Goal: Book appointment/travel/reservation

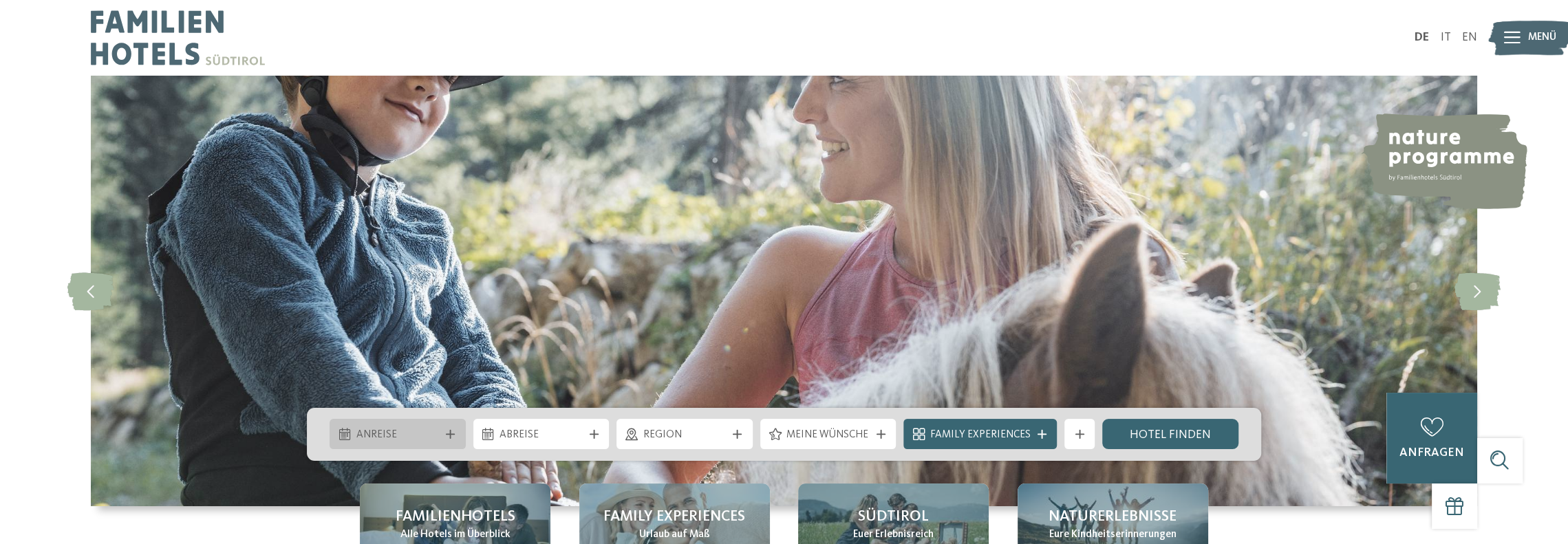
click at [429, 437] on span "Anreise" at bounding box center [398, 435] width 84 height 15
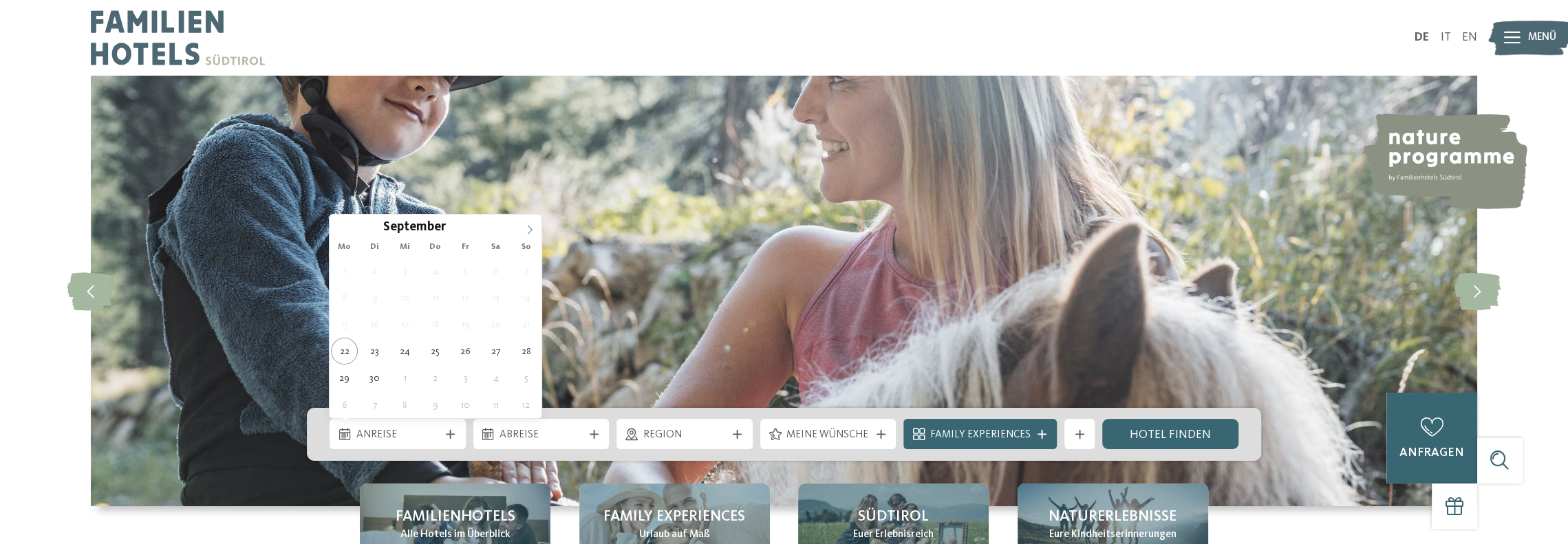
click at [529, 223] on span at bounding box center [529, 226] width 23 height 23
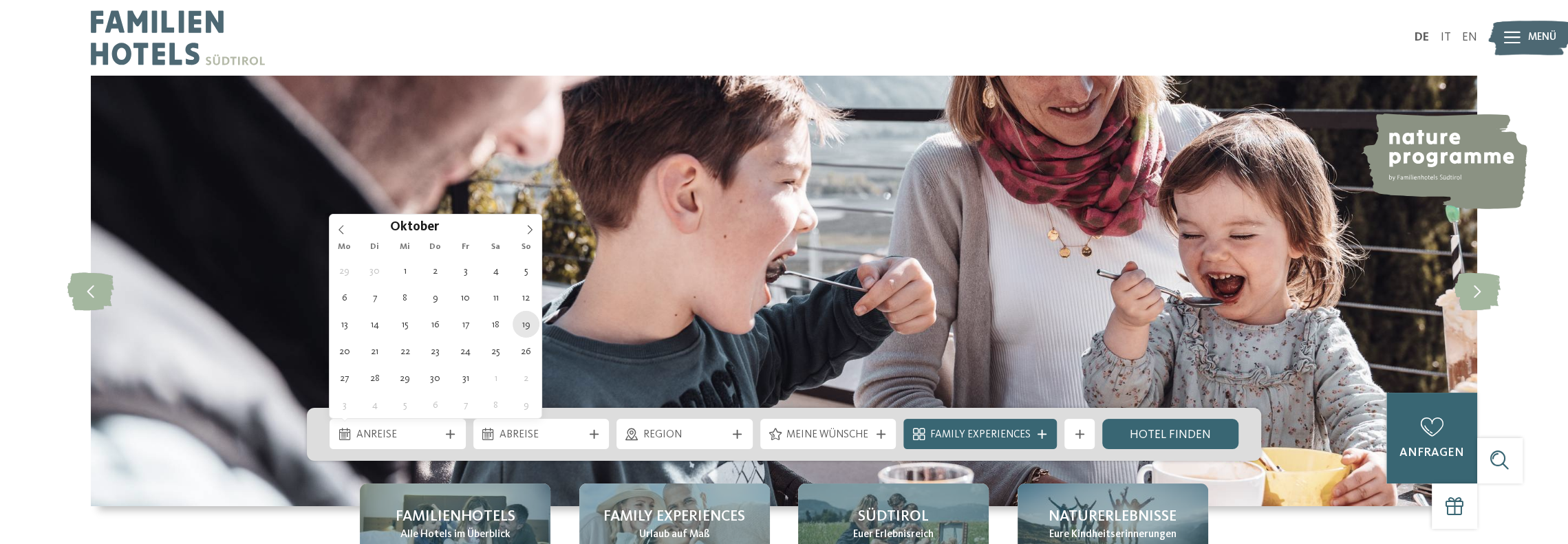
type div "[DATE]"
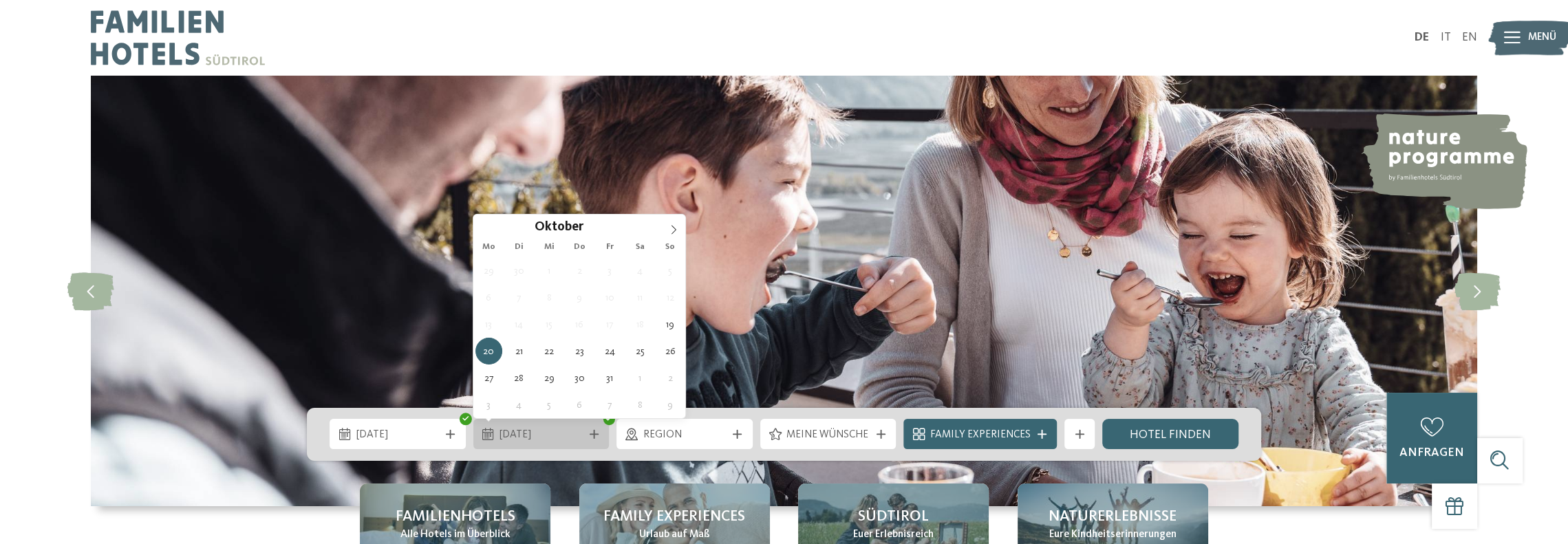
click at [593, 431] on icon at bounding box center [594, 434] width 9 height 9
type div "[DATE]"
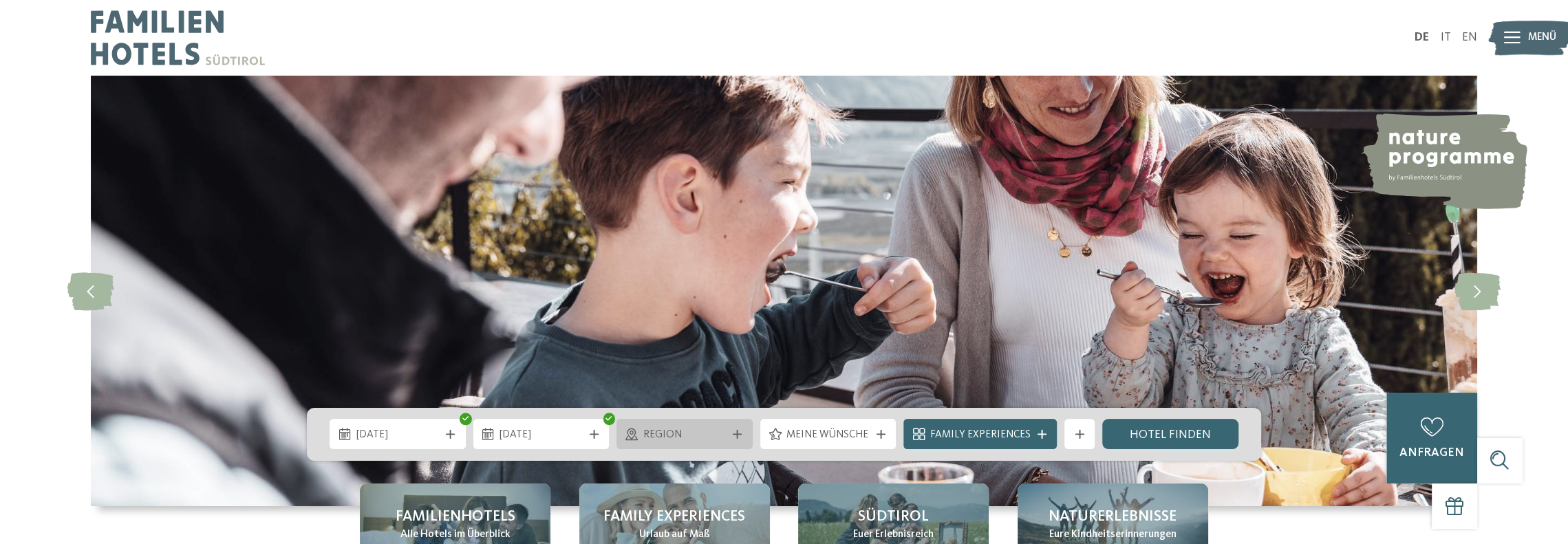
click at [677, 439] on span "Region" at bounding box center [685, 435] width 84 height 15
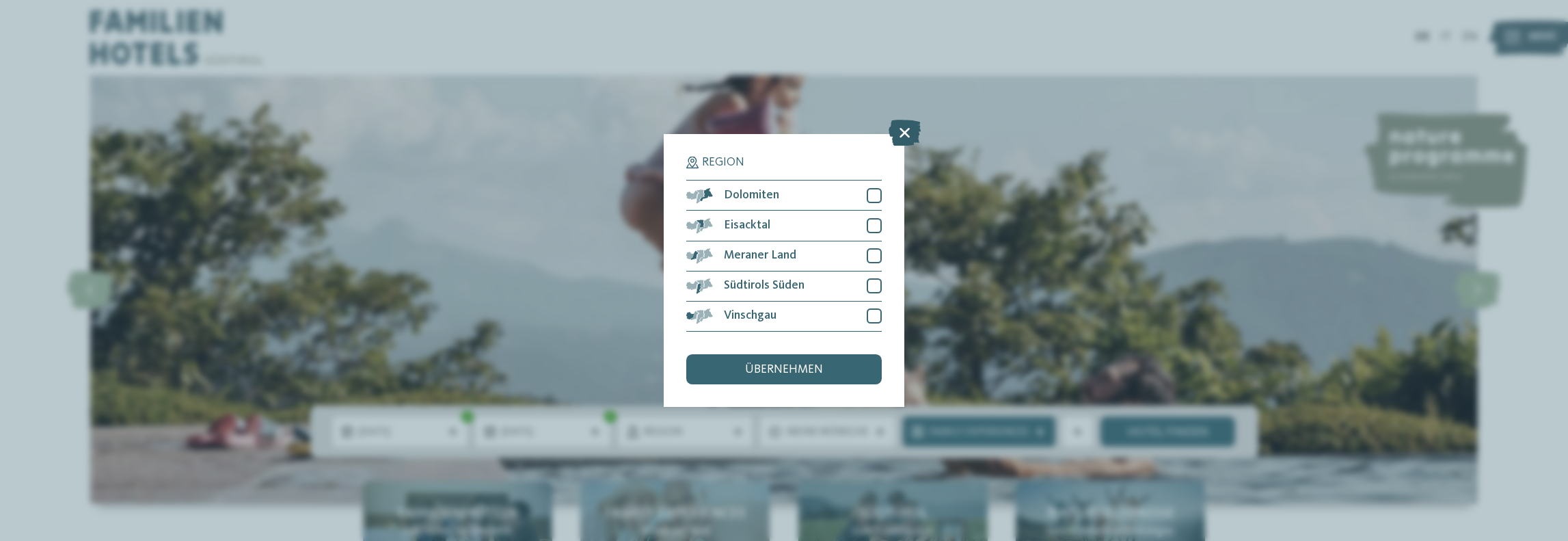
click at [908, 132] on icon at bounding box center [904, 133] width 32 height 26
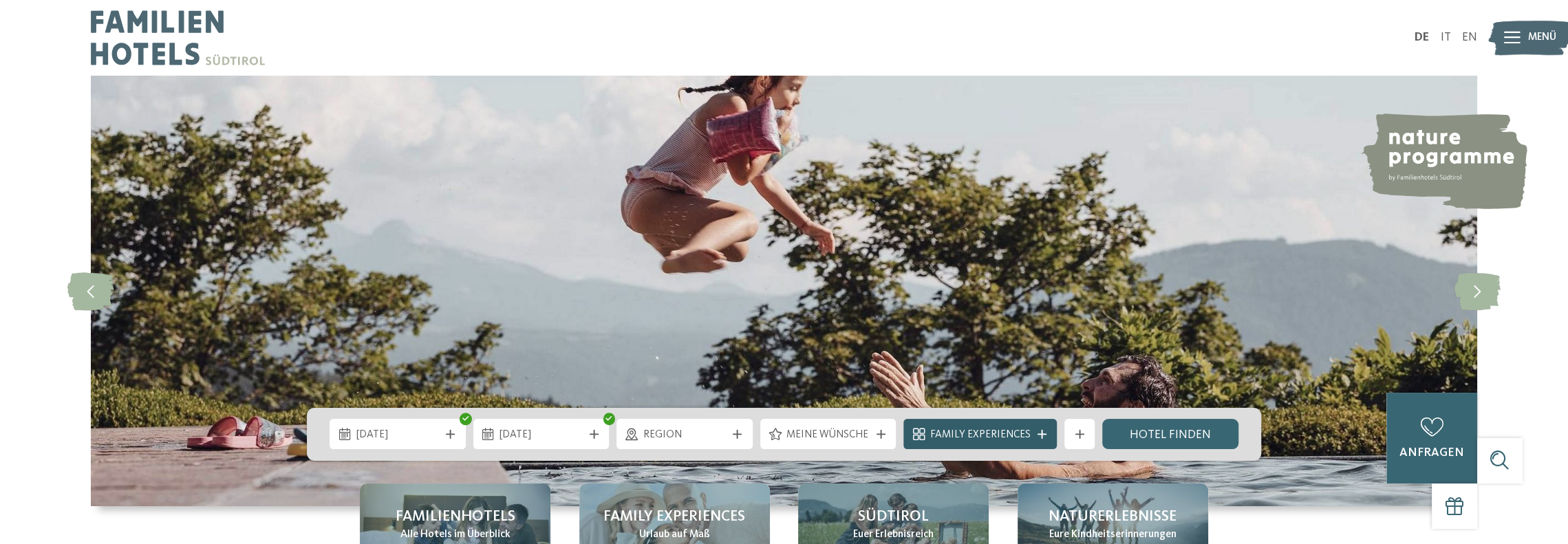
click at [981, 432] on span "Family Experiences" at bounding box center [980, 435] width 100 height 15
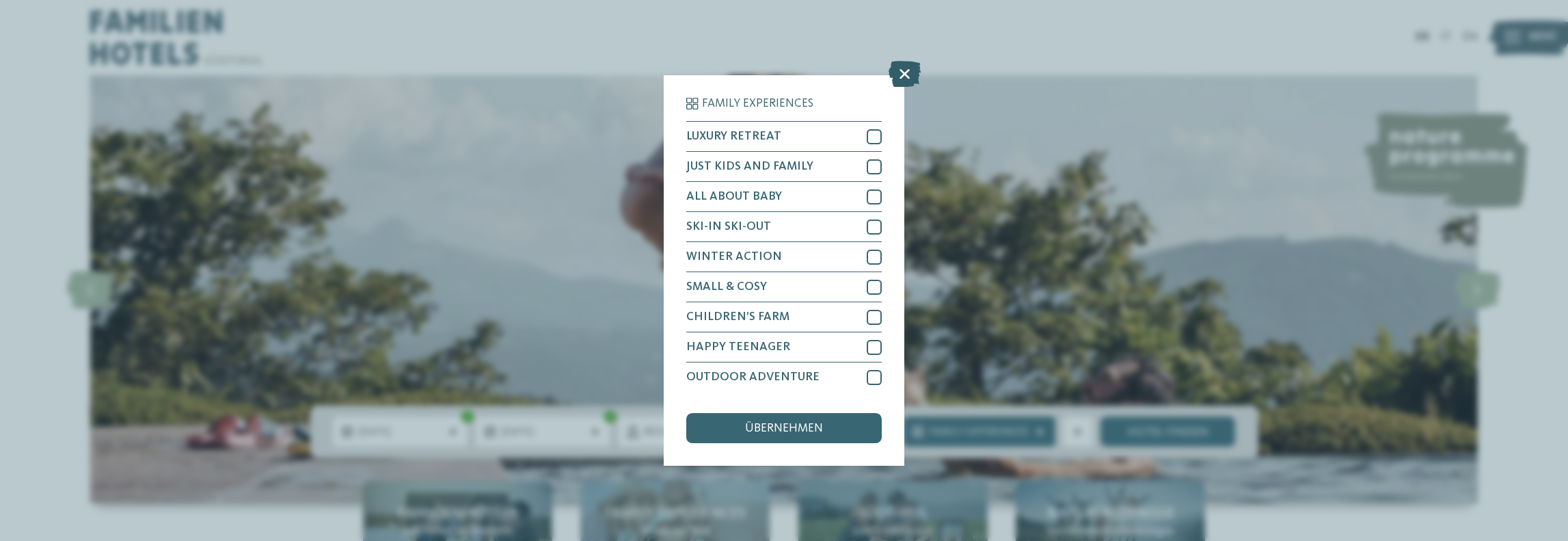
click at [899, 71] on icon at bounding box center [904, 73] width 32 height 26
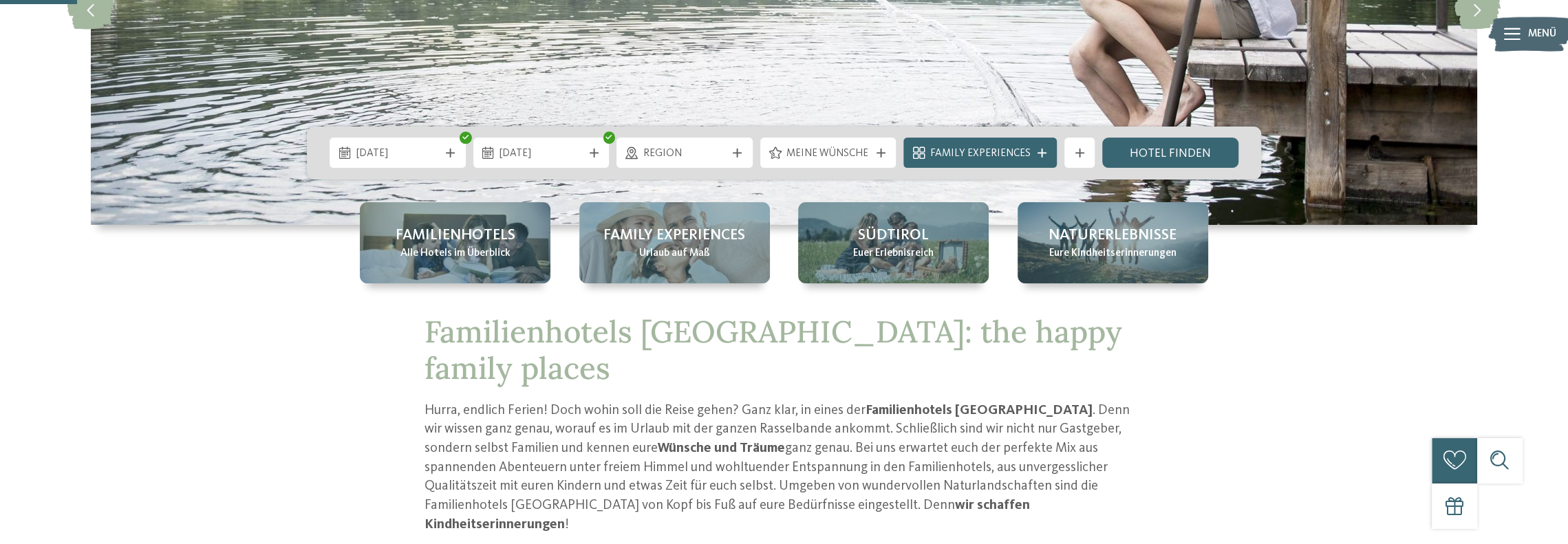
scroll to position [344, 0]
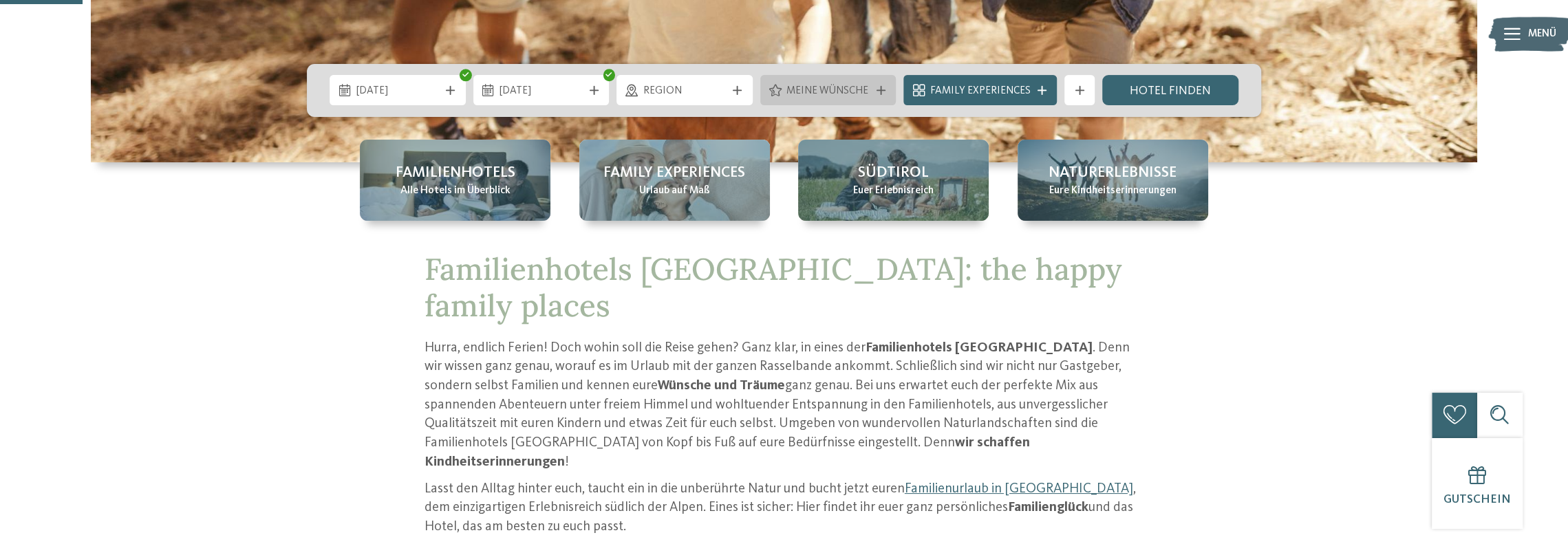
click at [888, 92] on div at bounding box center [881, 90] width 15 height 9
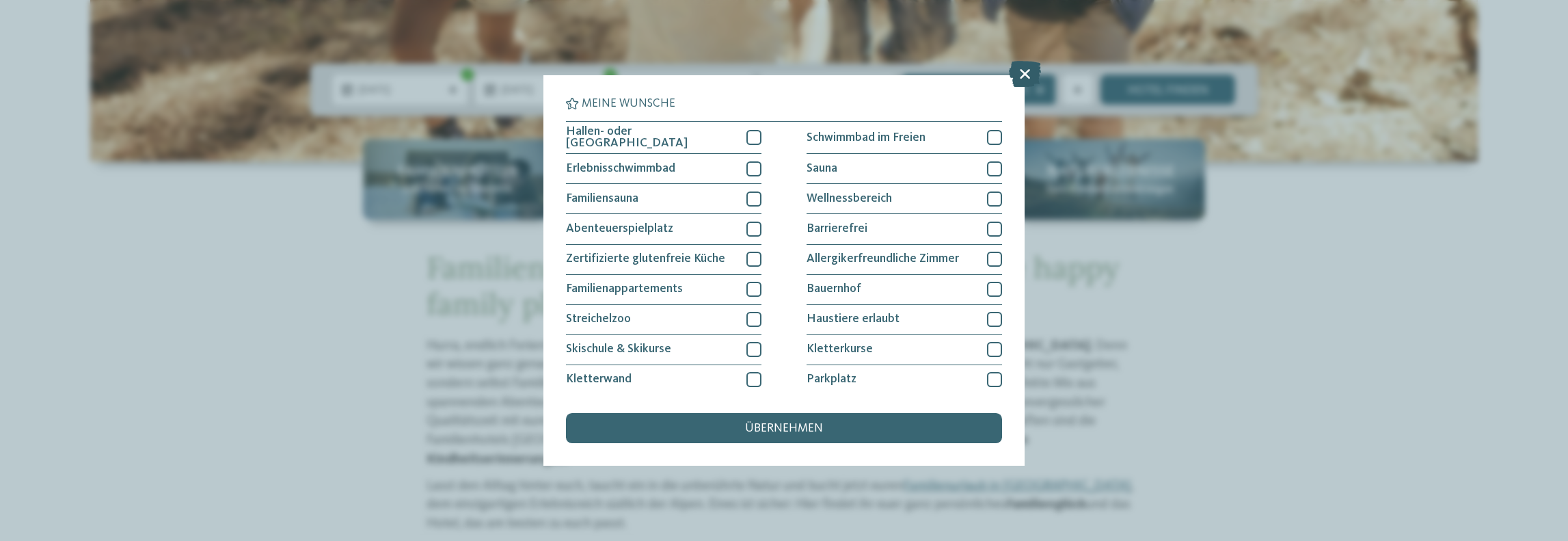
click at [1025, 77] on icon at bounding box center [1025, 73] width 32 height 26
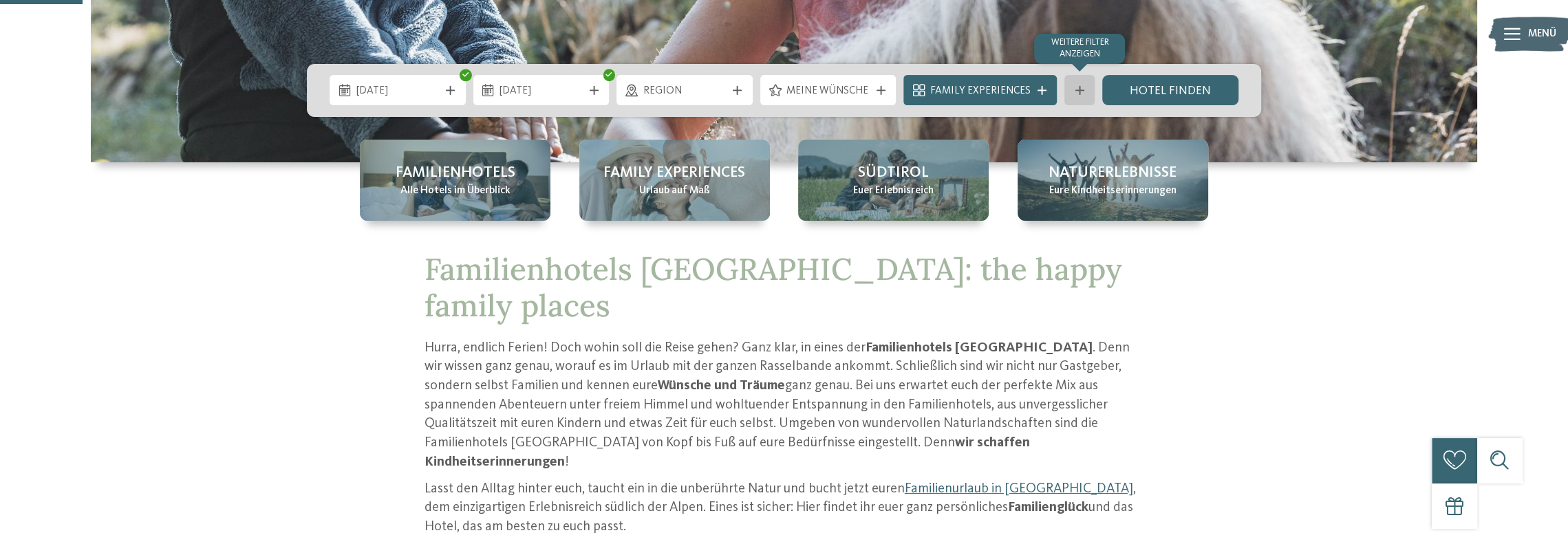
click at [1077, 84] on div "Weitere Filter anzeigen" at bounding box center [1079, 90] width 30 height 30
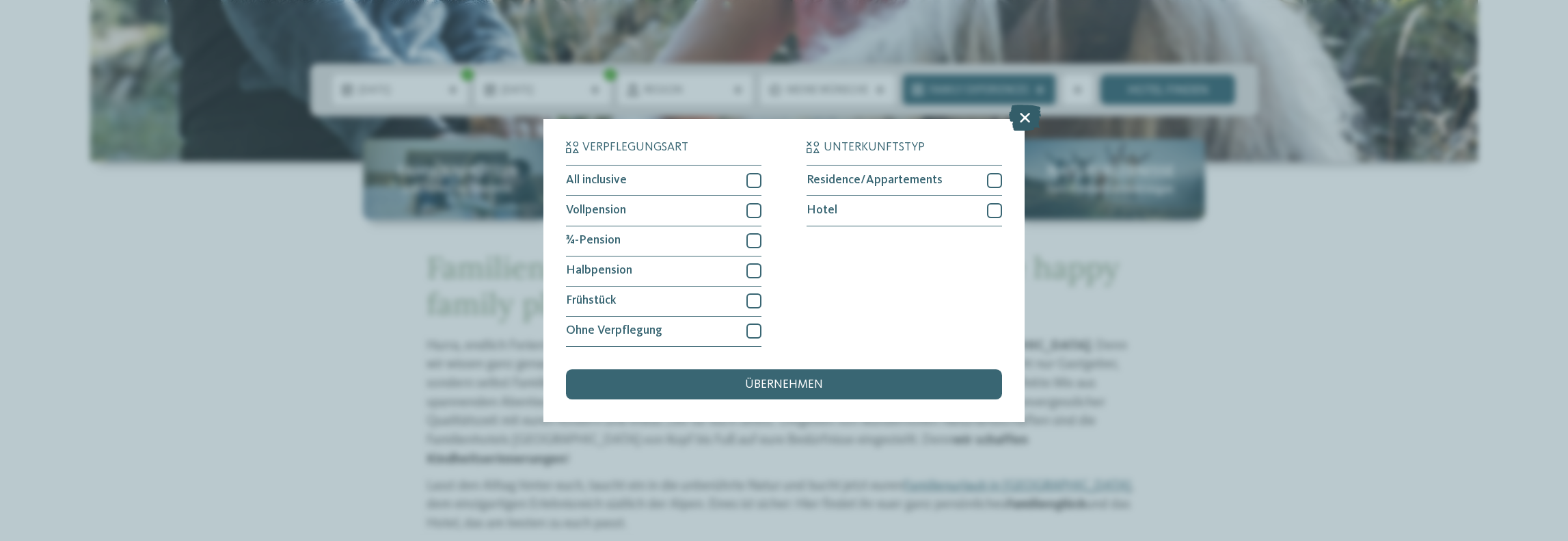
click at [1021, 114] on icon at bounding box center [1025, 118] width 32 height 26
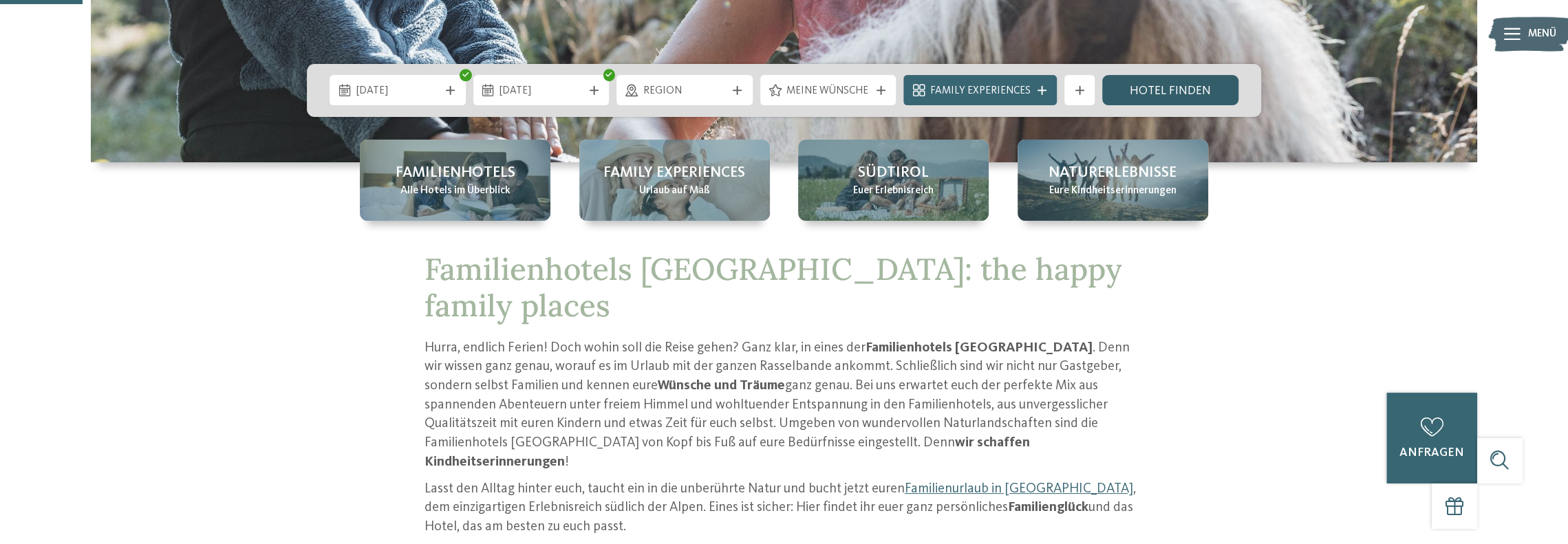
click at [1165, 90] on link "Hotel finden" at bounding box center [1170, 90] width 136 height 30
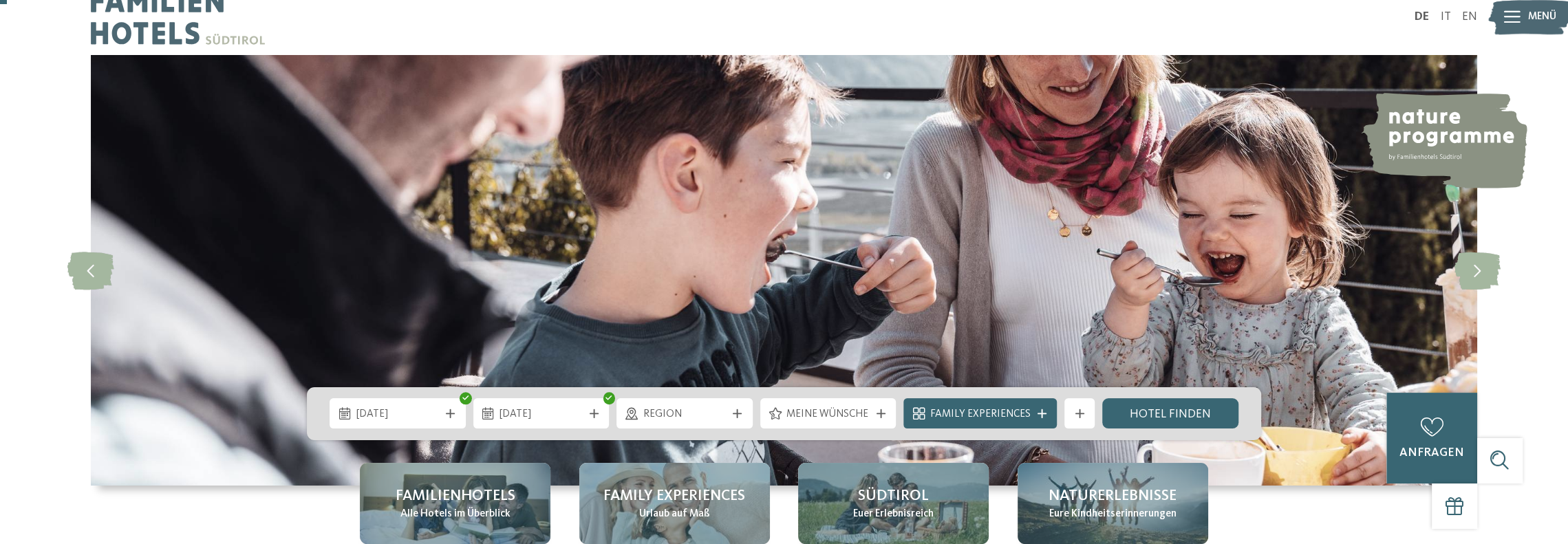
scroll to position [0, 0]
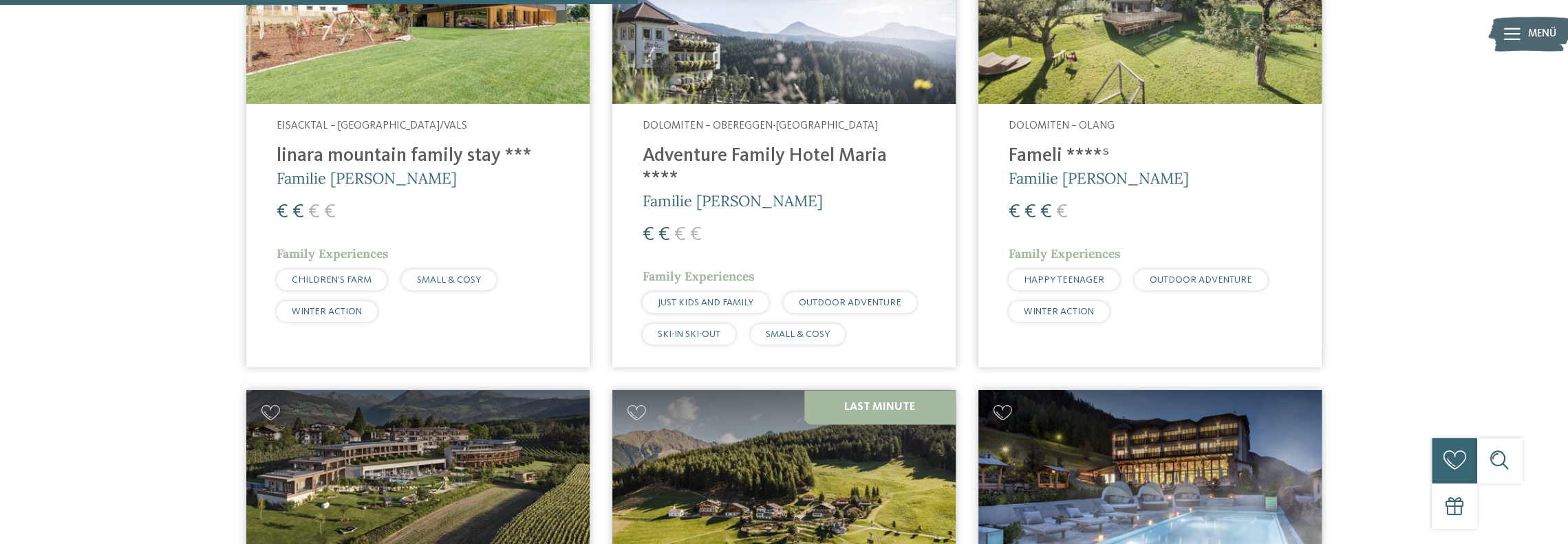
scroll to position [1534, 0]
